Goal: Use online tool/utility: Utilize a website feature to perform a specific function

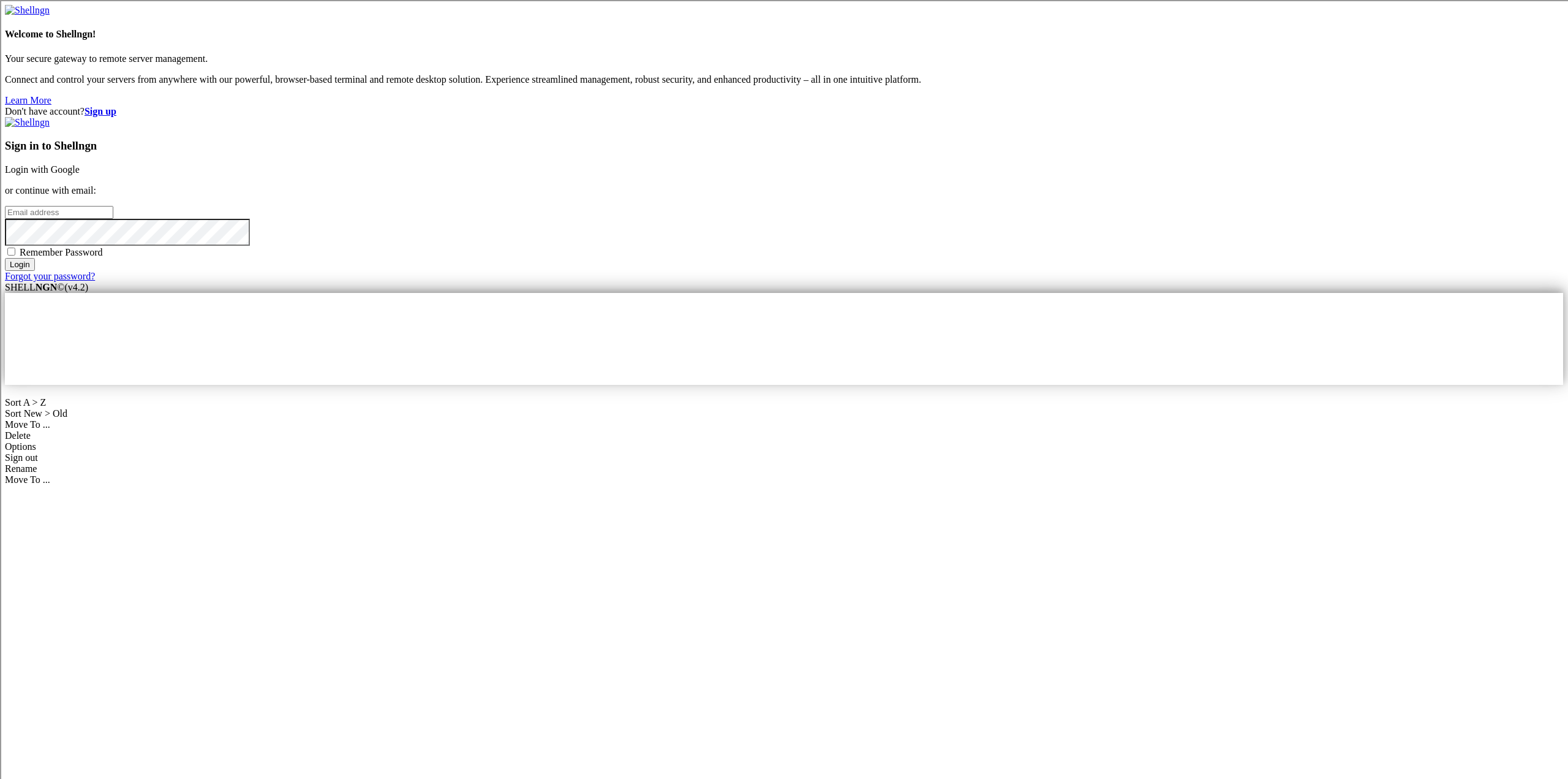
click at [80, 175] on link "Login with Google" at bounding box center [42, 170] width 75 height 11
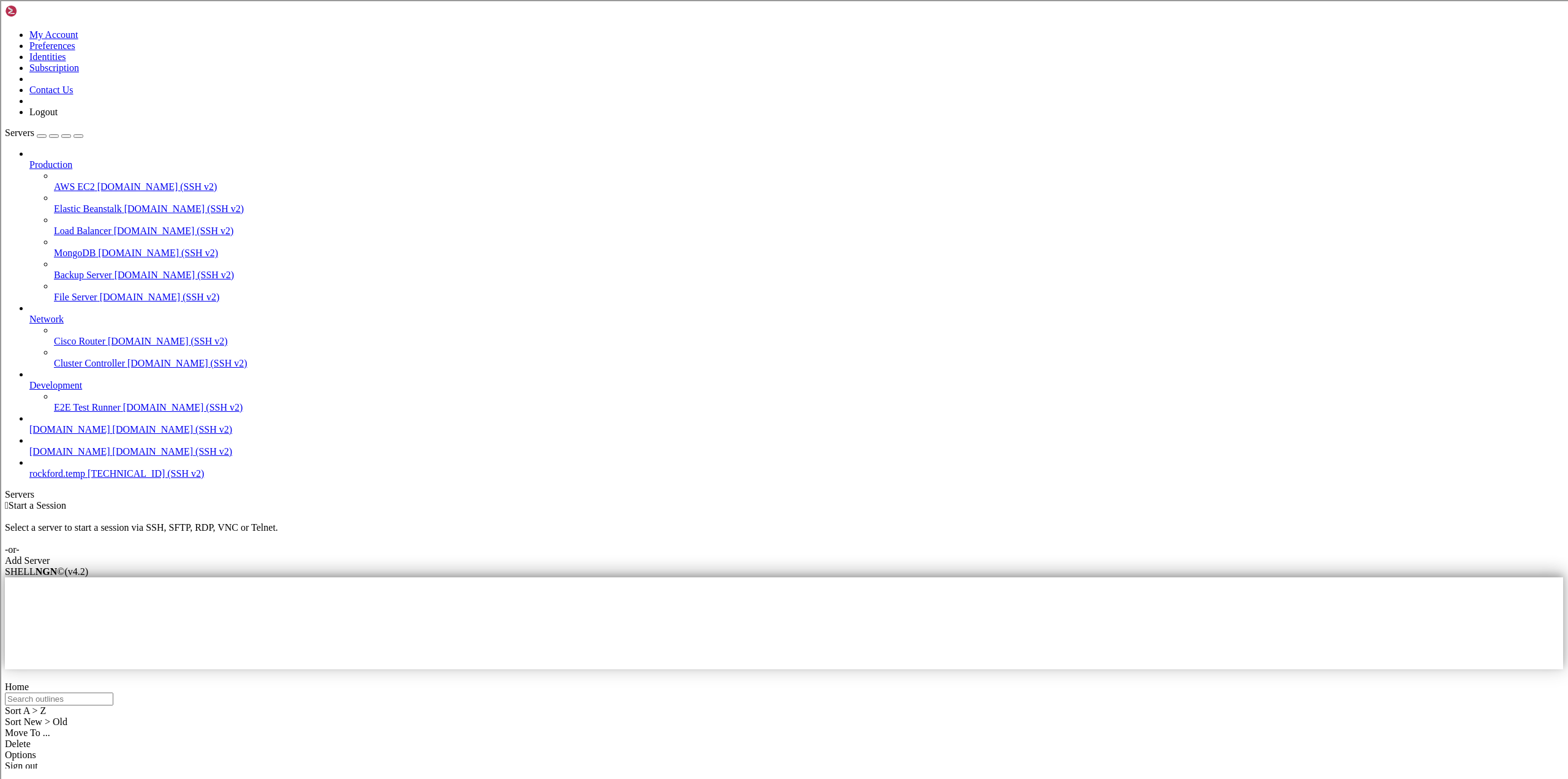
click at [83, 456] on span "[DOMAIN_NAME]" at bounding box center [69, 451] width 81 height 11
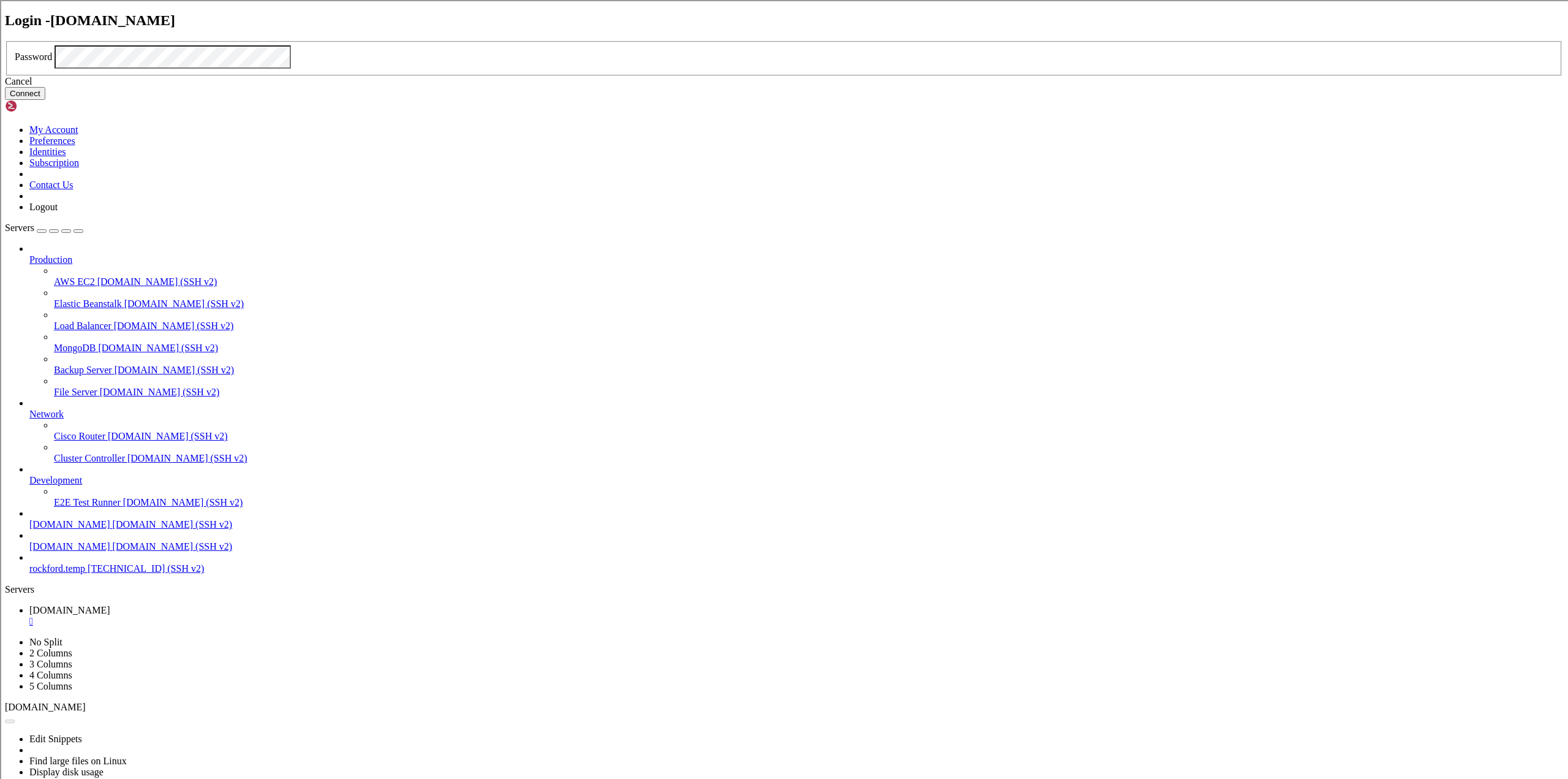
click button "Connect" at bounding box center [25, 93] width 40 height 13
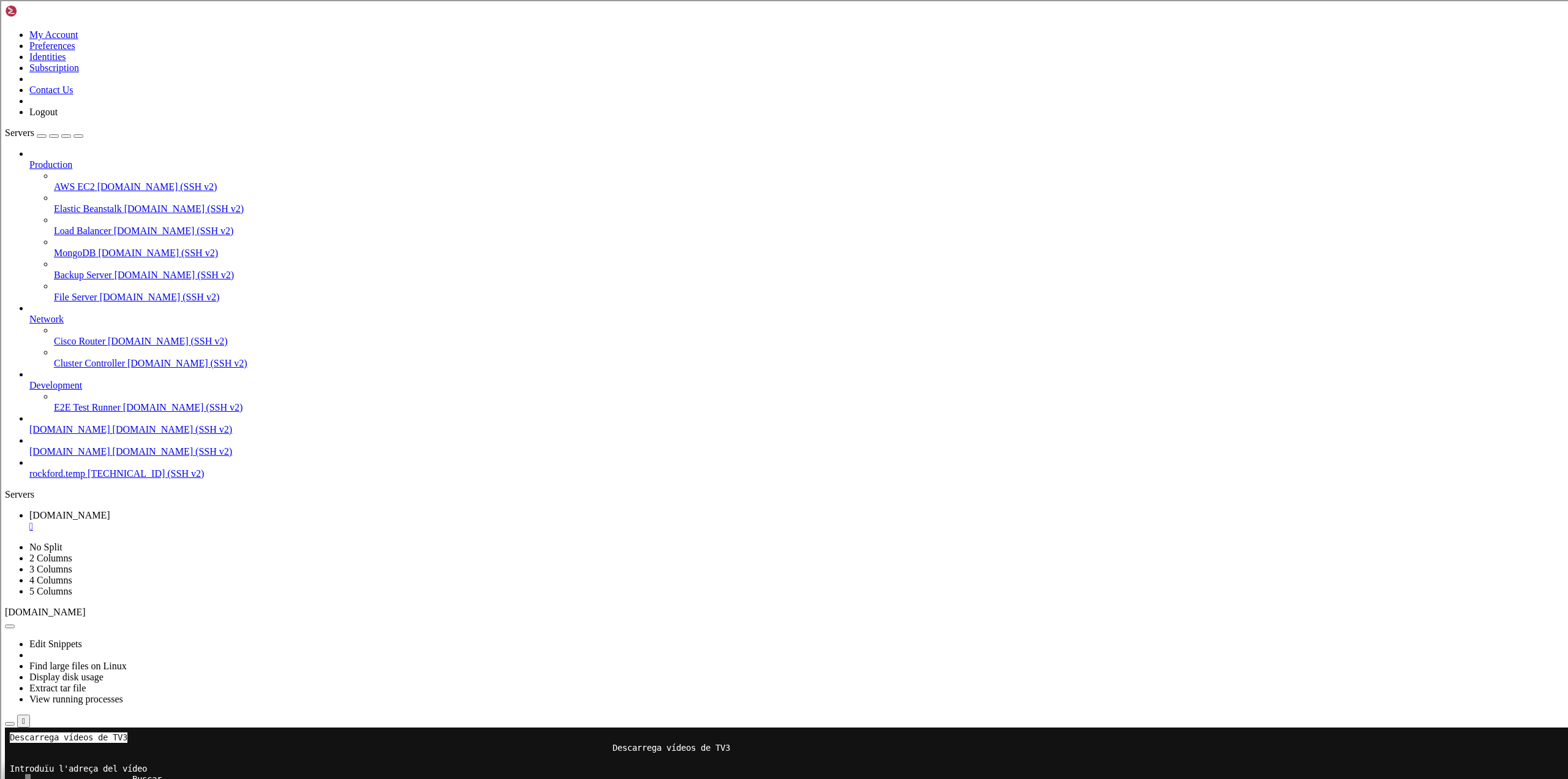
drag, startPoint x: 114, startPoint y: 777, endPoint x: 609, endPoint y: 943, distance: 522.1
